Goal: Task Accomplishment & Management: Manage account settings

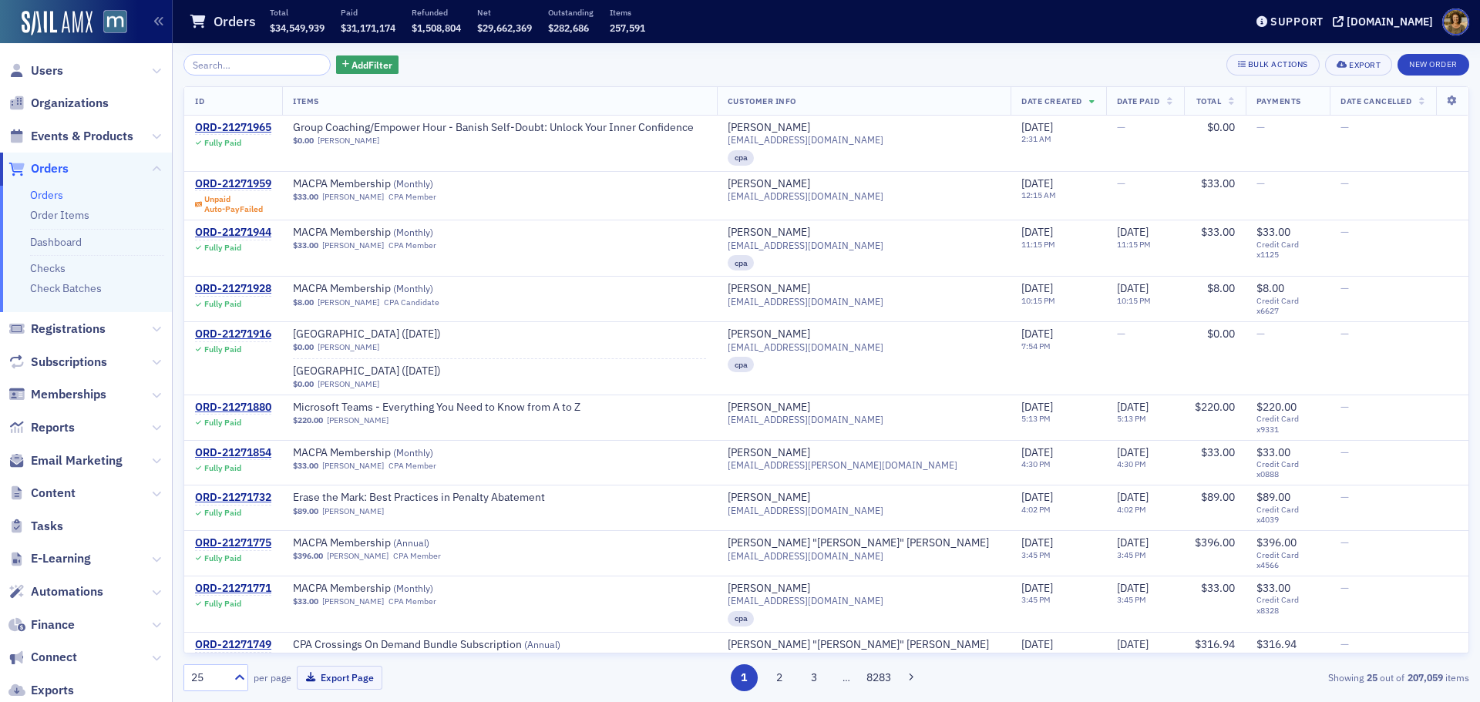
scroll to position [788, 0]
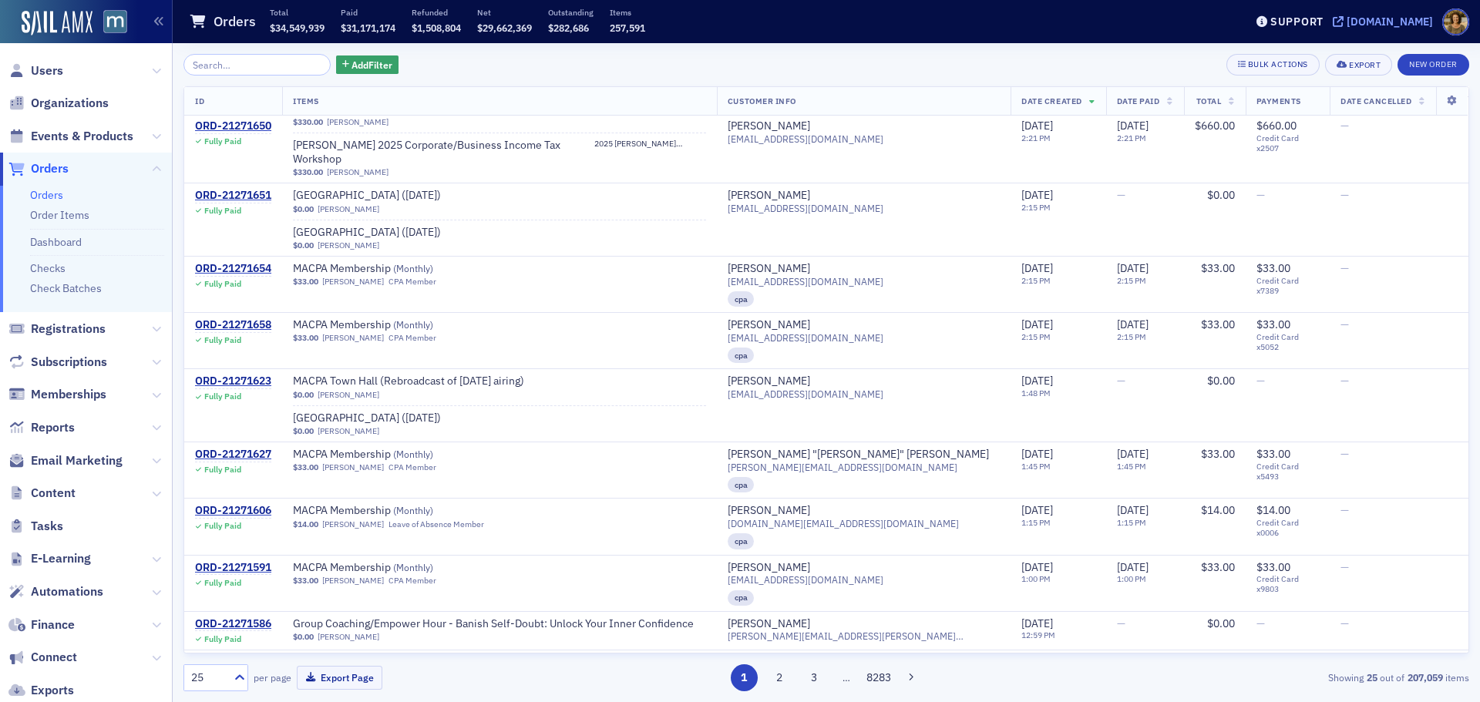
click at [1387, 25] on div "[DOMAIN_NAME]" at bounding box center [1390, 22] width 86 height 14
click at [58, 323] on span "Registrations" at bounding box center [68, 329] width 75 height 17
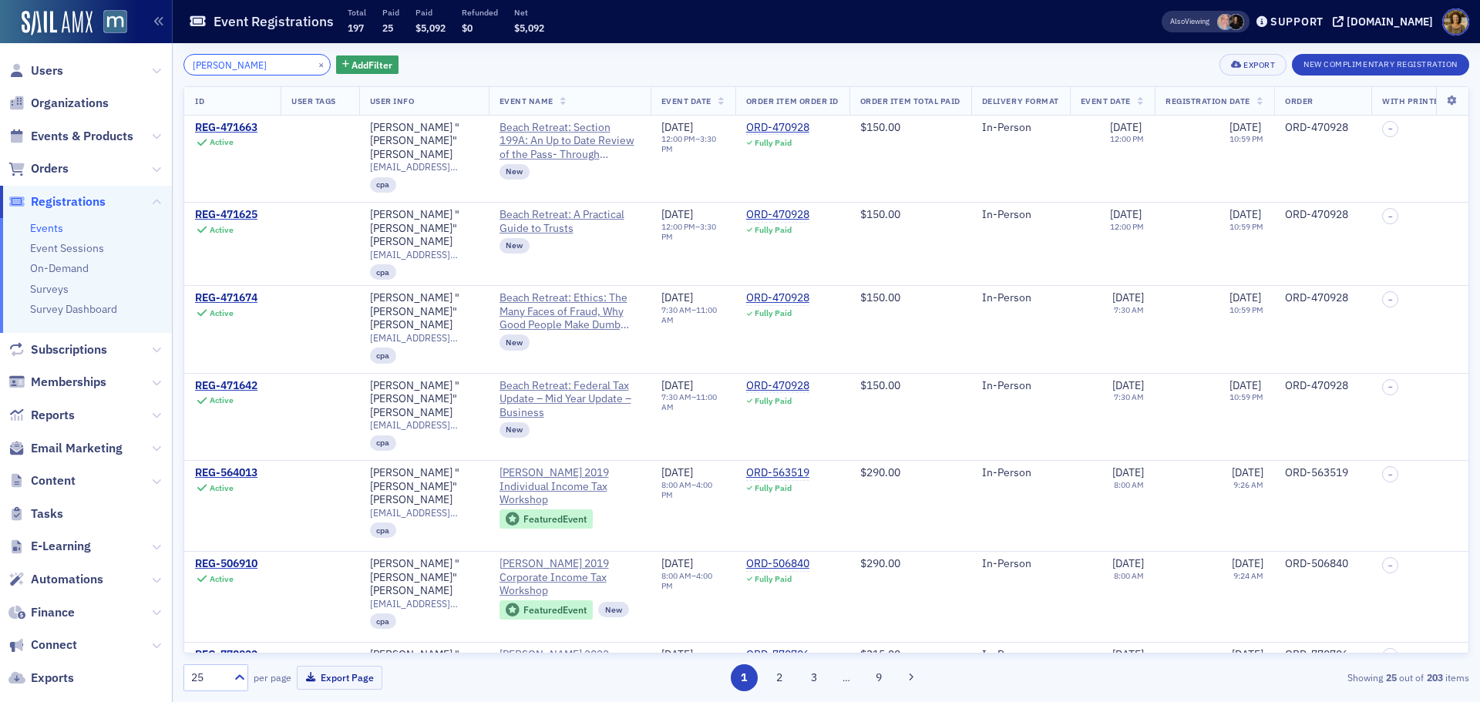
drag, startPoint x: 177, startPoint y: 66, endPoint x: 153, endPoint y: 66, distance: 24.7
click at [153, 66] on div "Users Organizations Events & Products Orders Registrations Events Event Session…" at bounding box center [740, 351] width 1480 height 702
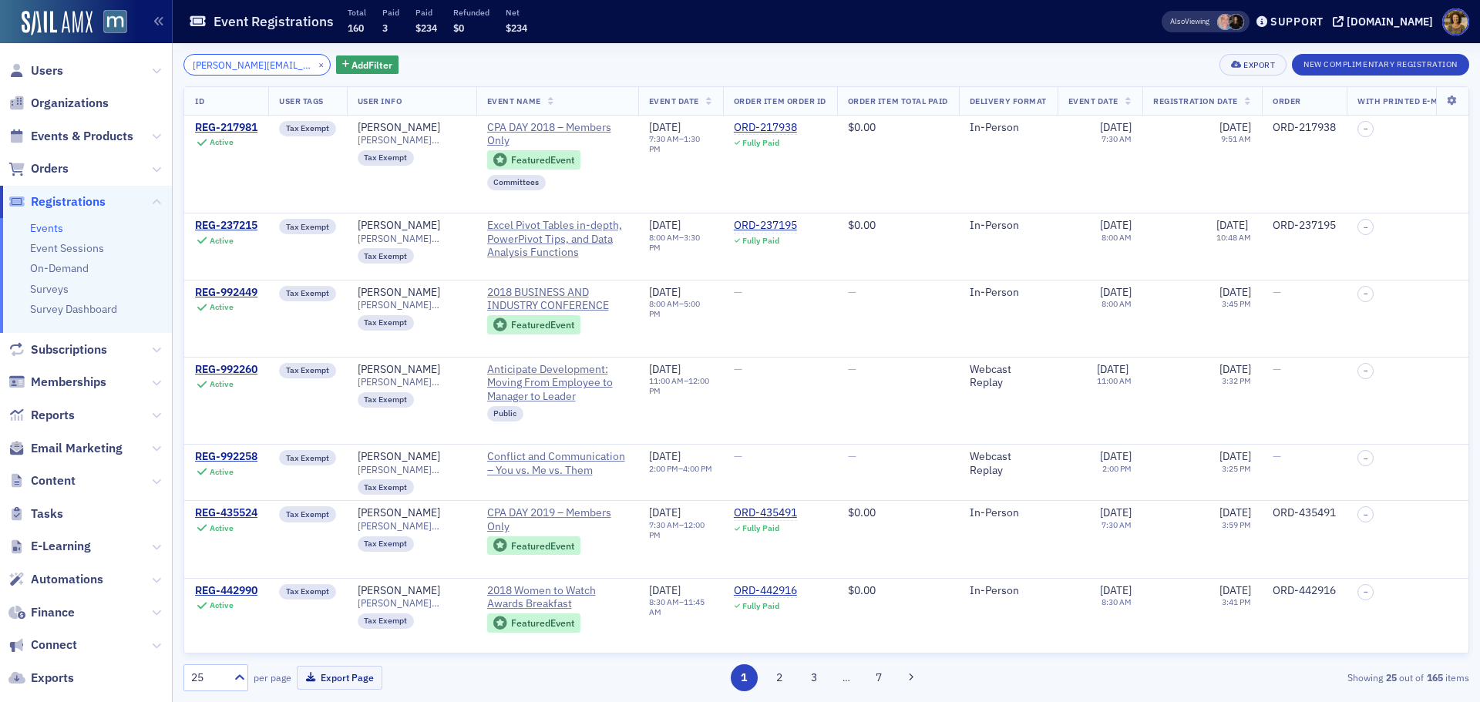
type input "[PERSON_NAME][EMAIL_ADDRESS][DOMAIN_NAME]"
click at [673, 104] on span "Event Date" at bounding box center [674, 101] width 50 height 11
click at [230, 675] on div at bounding box center [237, 678] width 19 height 16
click at [205, 644] on span "500" at bounding box center [202, 640] width 18 height 16
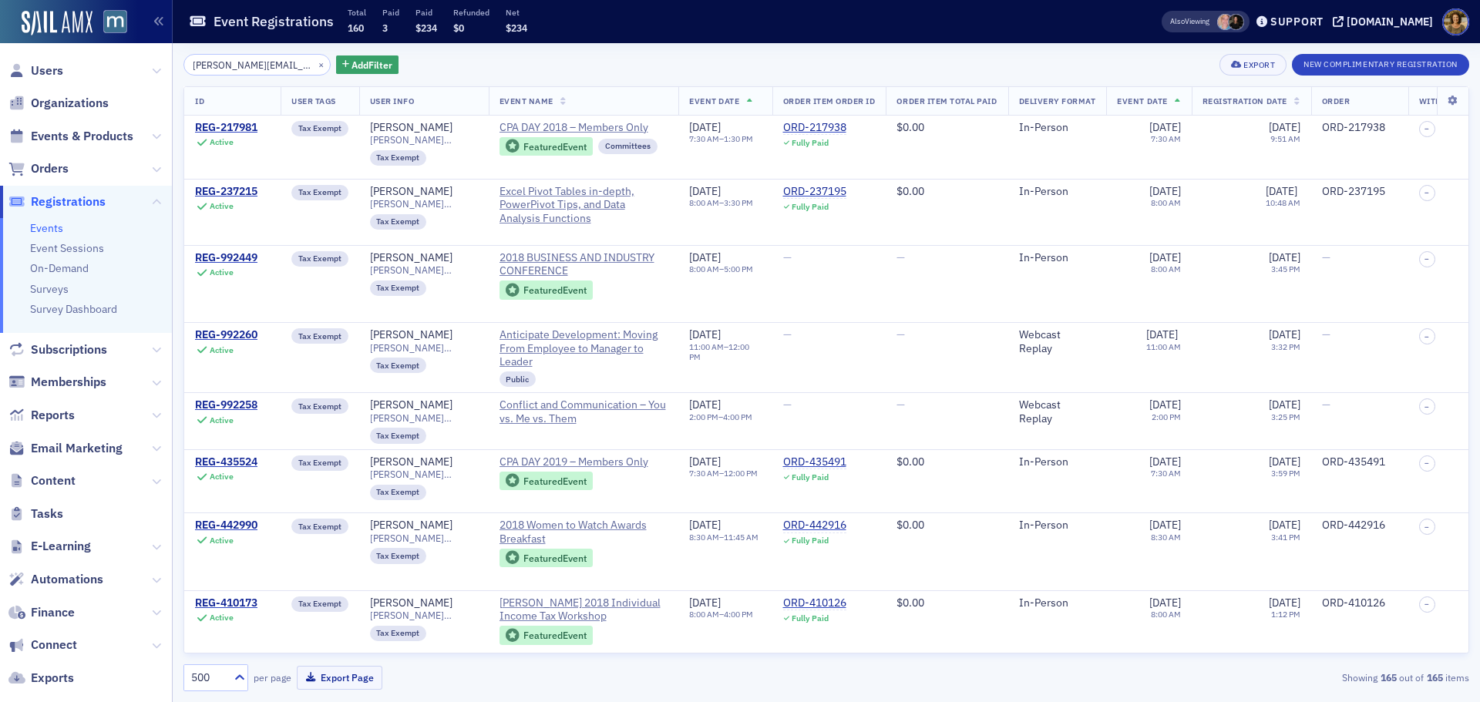
drag, startPoint x: 536, startPoint y: 99, endPoint x: 521, endPoint y: 106, distance: 16.9
click at [536, 99] on span "Event Name" at bounding box center [526, 101] width 54 height 11
click at [735, 98] on span "Event Date" at bounding box center [714, 101] width 50 height 11
click at [752, 101] on icon at bounding box center [750, 102] width 6 height 8
click at [1406, 13] on div "Also Viewing Support [DOMAIN_NAME]" at bounding box center [1310, 21] width 340 height 27
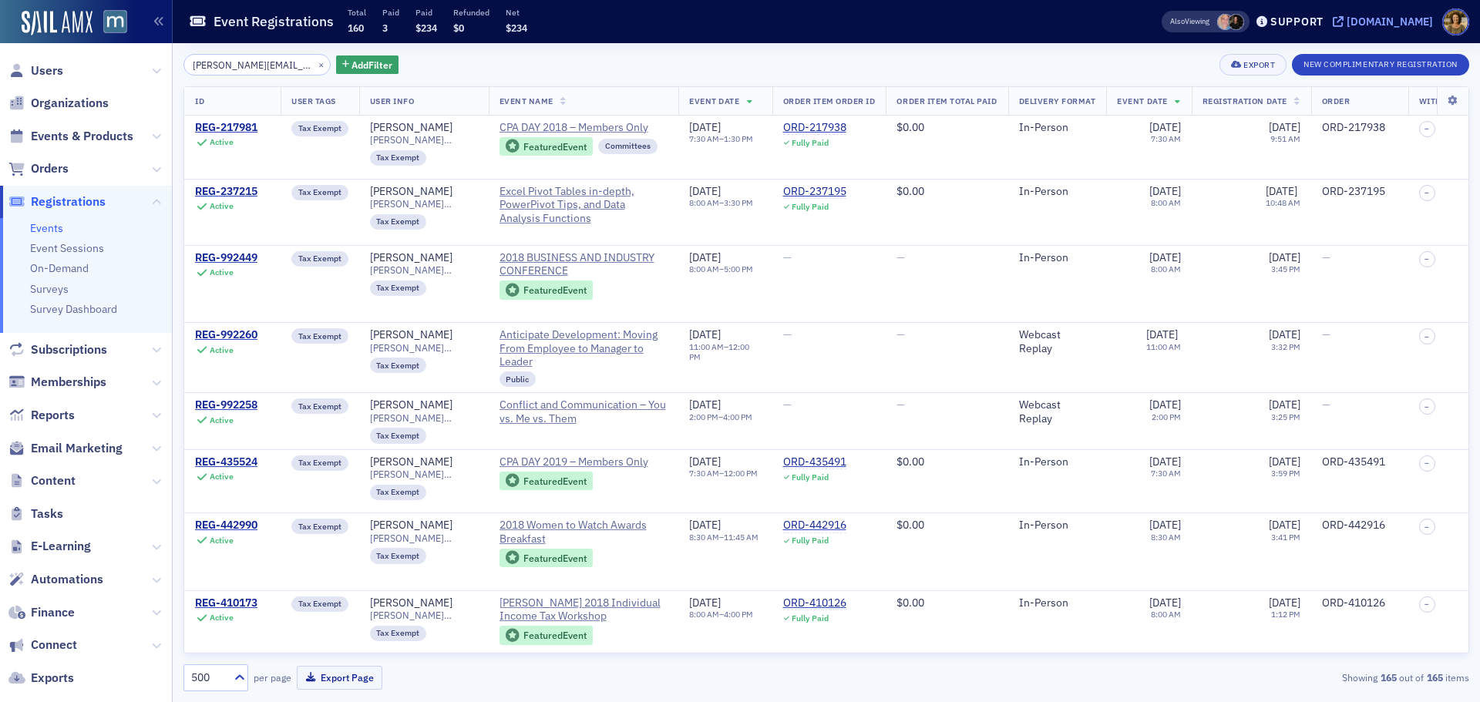
click at [1394, 16] on div "[DOMAIN_NAME]" at bounding box center [1390, 22] width 86 height 14
drag, startPoint x: 108, startPoint y: 140, endPoint x: 171, endPoint y: 117, distance: 67.3
click at [109, 140] on span "Events & Products" at bounding box center [82, 136] width 103 height 17
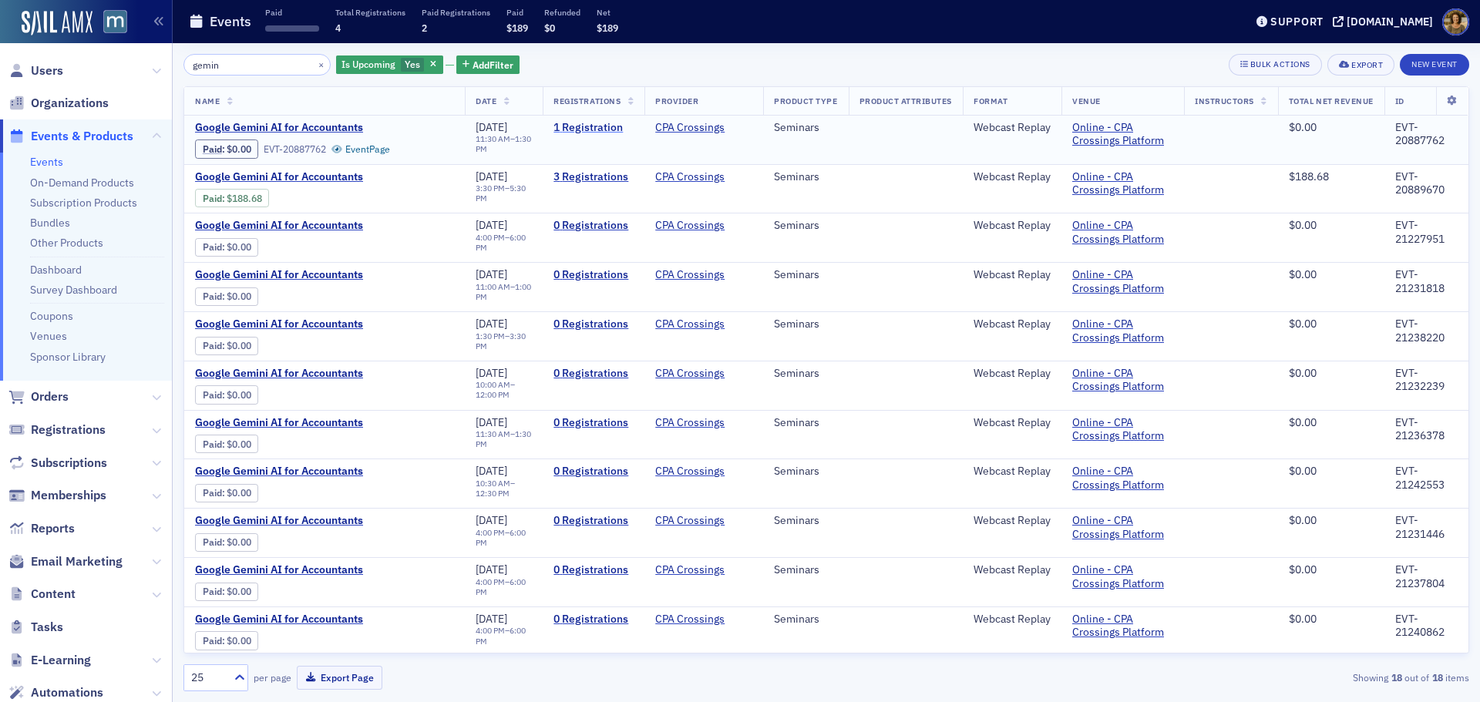
type input "gemin"
click at [606, 123] on link "1 Registration" at bounding box center [593, 128] width 80 height 14
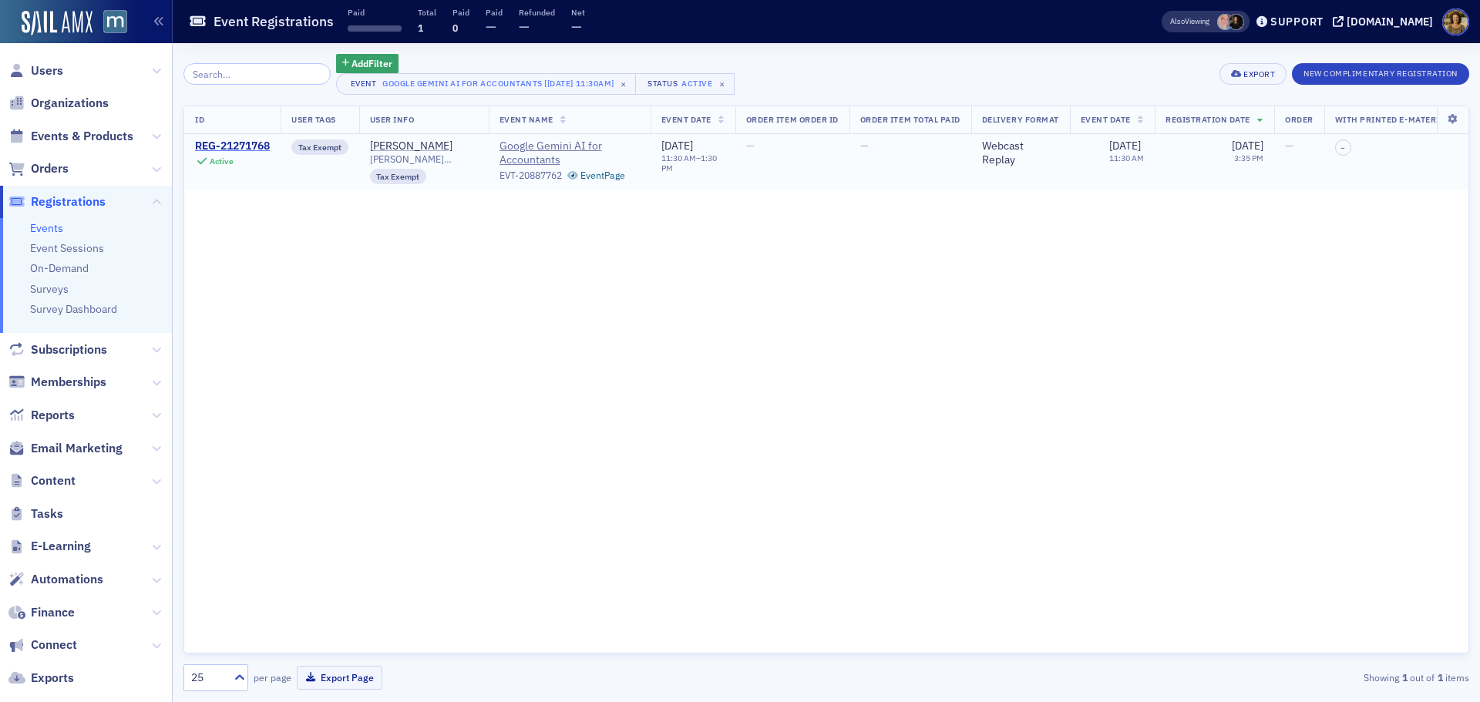
click at [240, 150] on div "REG-21271768" at bounding box center [232, 147] width 75 height 14
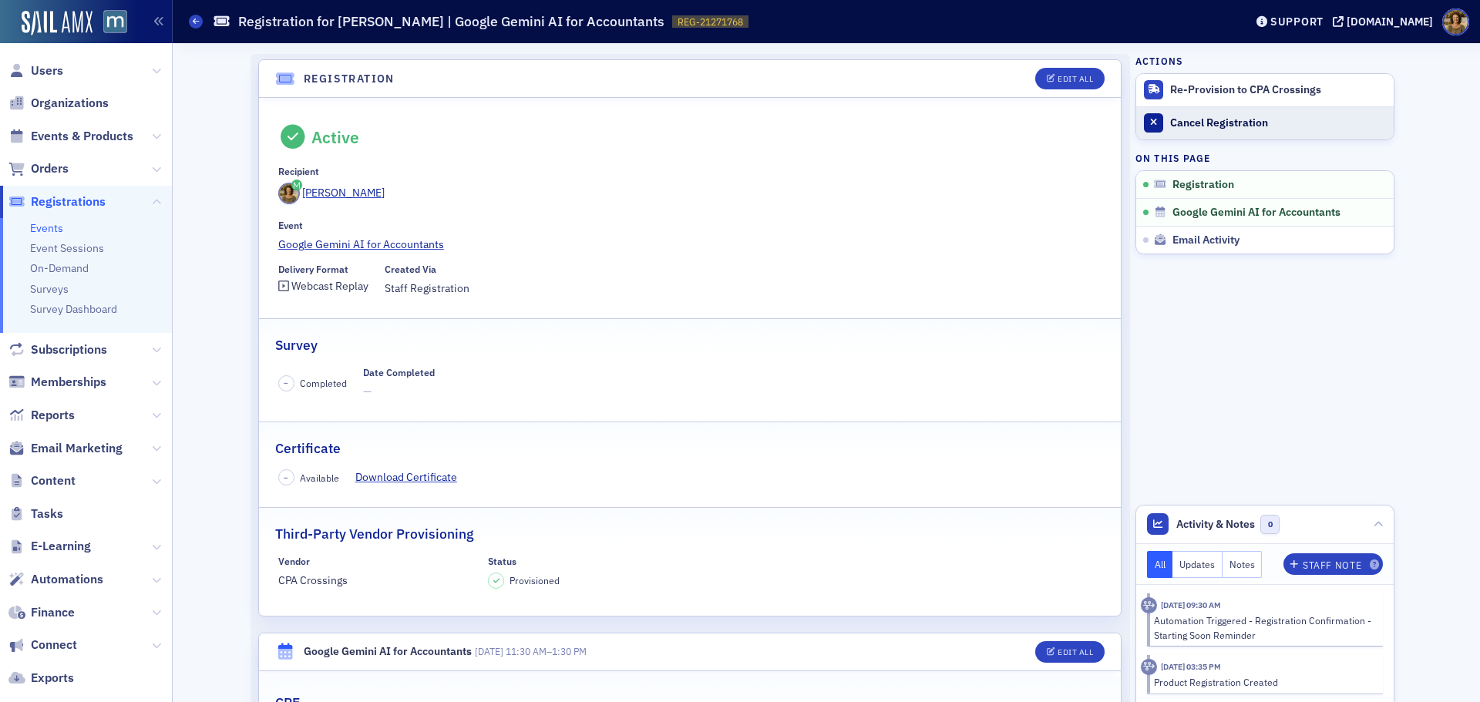
click at [1193, 115] on link "Cancel Registration" at bounding box center [1264, 122] width 257 height 33
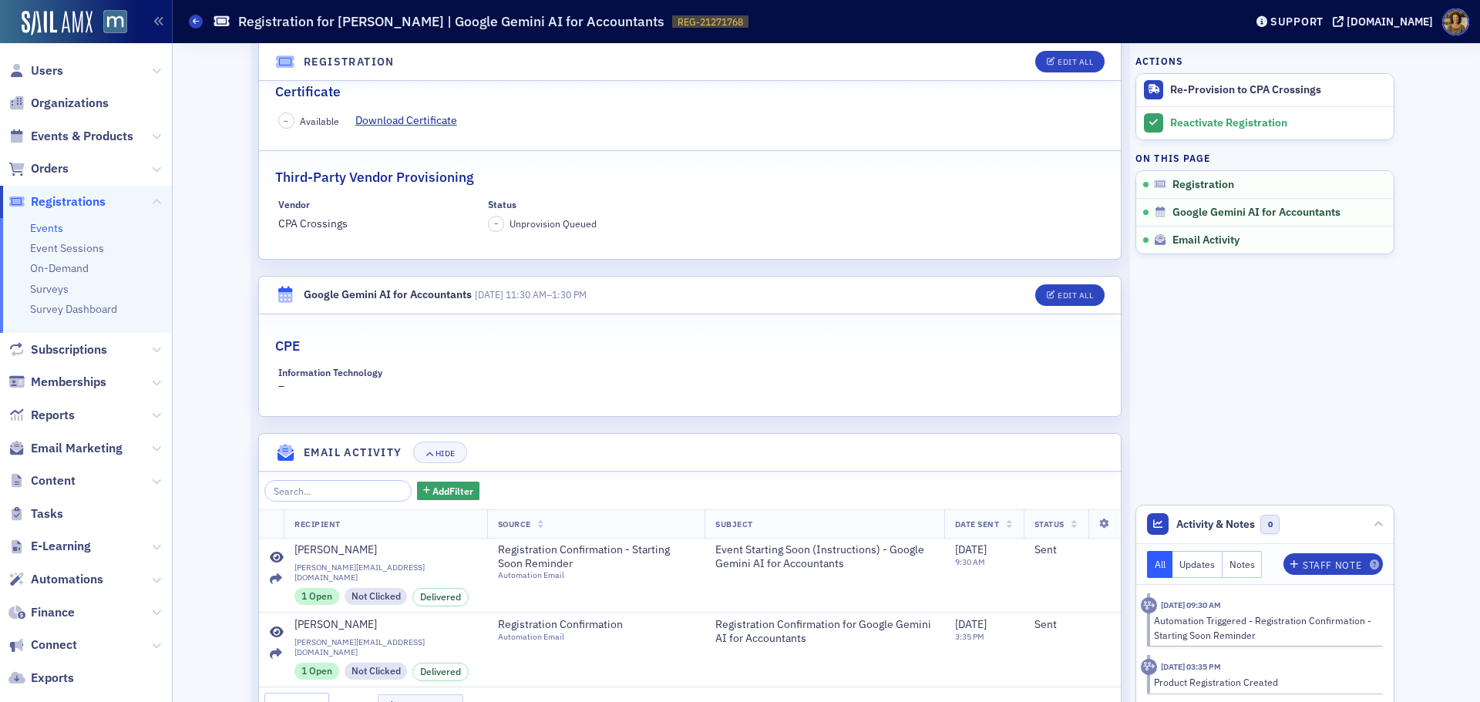
scroll to position [385, 0]
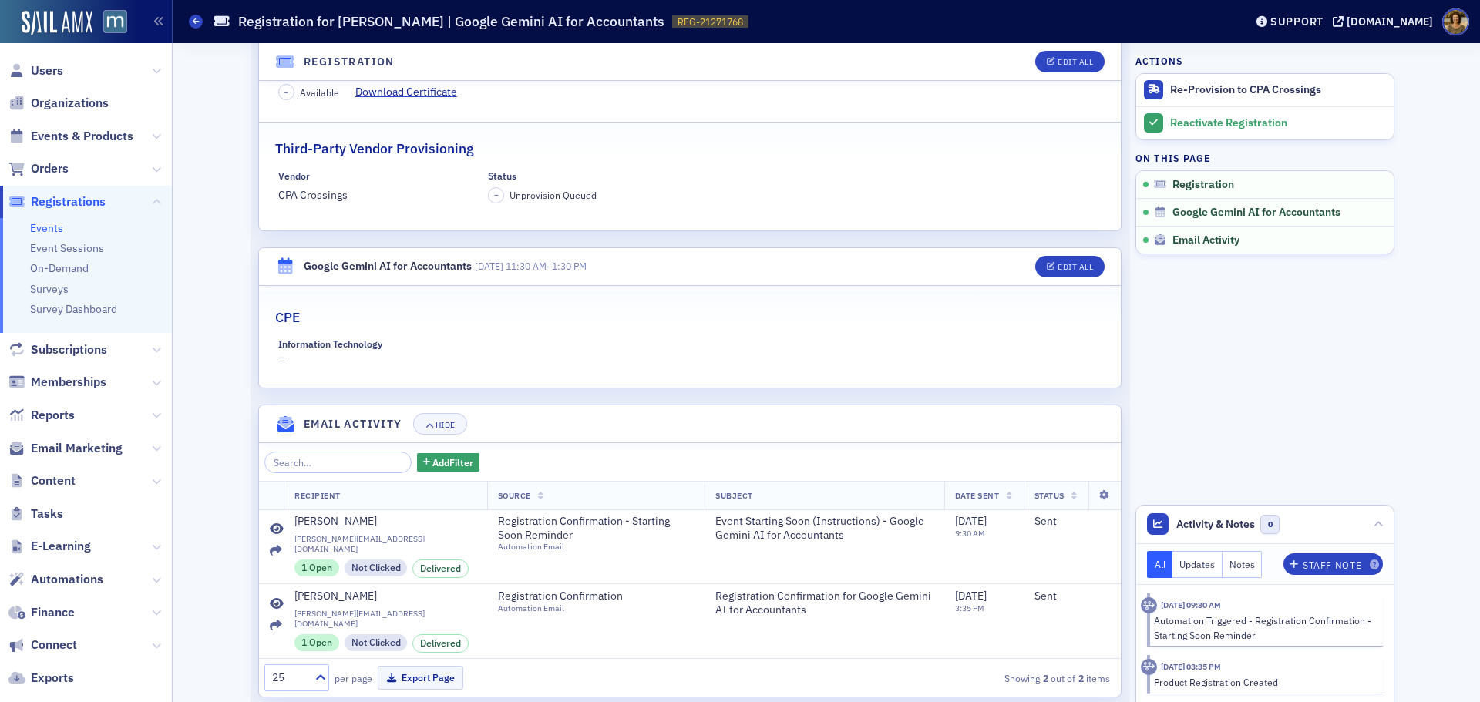
drag, startPoint x: 197, startPoint y: 22, endPoint x: 225, endPoint y: 22, distance: 27.8
click at [198, 22] on icon at bounding box center [196, 21] width 6 height 7
